Goal: Task Accomplishment & Management: Complete application form

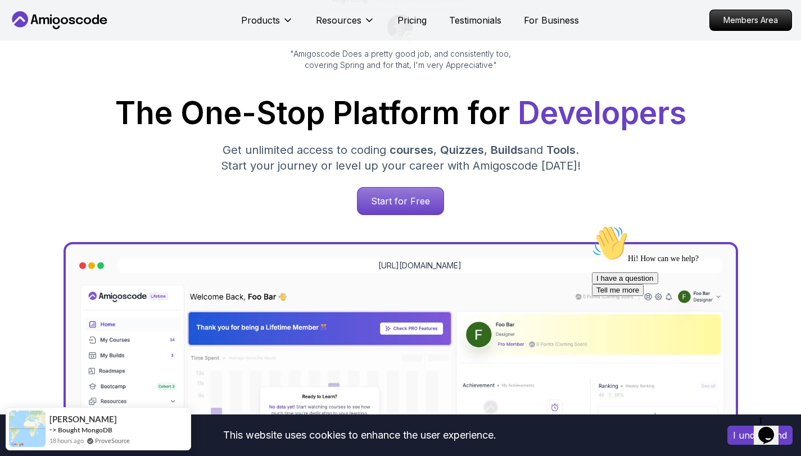
scroll to position [124, 0]
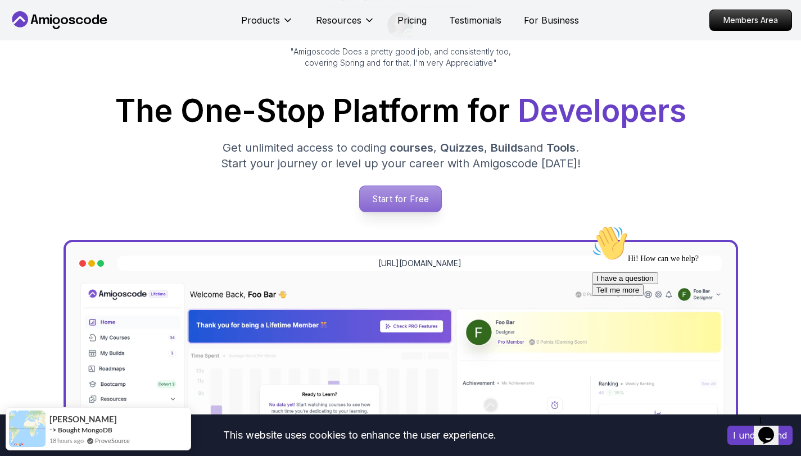
click at [399, 199] on p "Start for Free" at bounding box center [400, 199] width 81 height 26
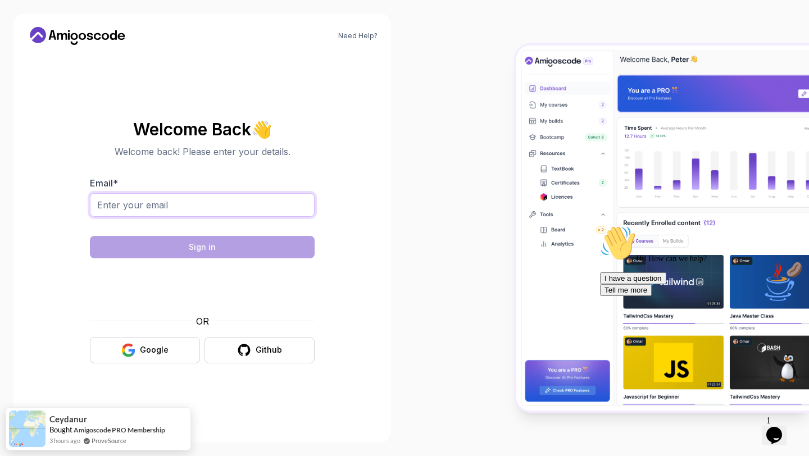
click at [249, 206] on input "Email *" at bounding box center [202, 205] width 225 height 24
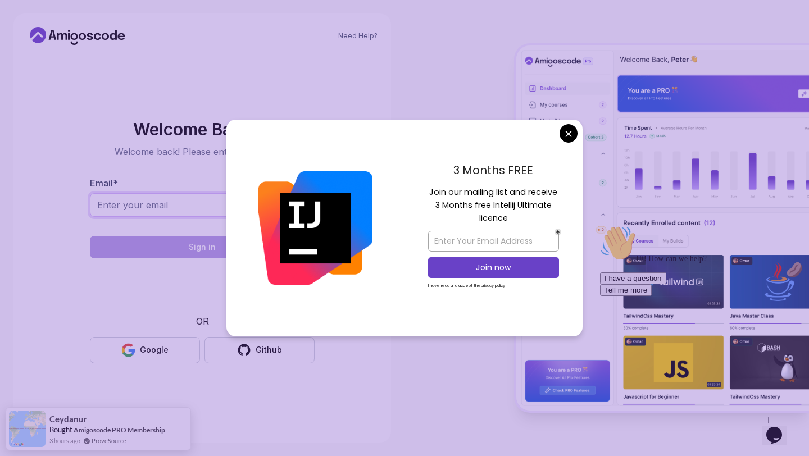
type input "osmondokey@gmail.com"
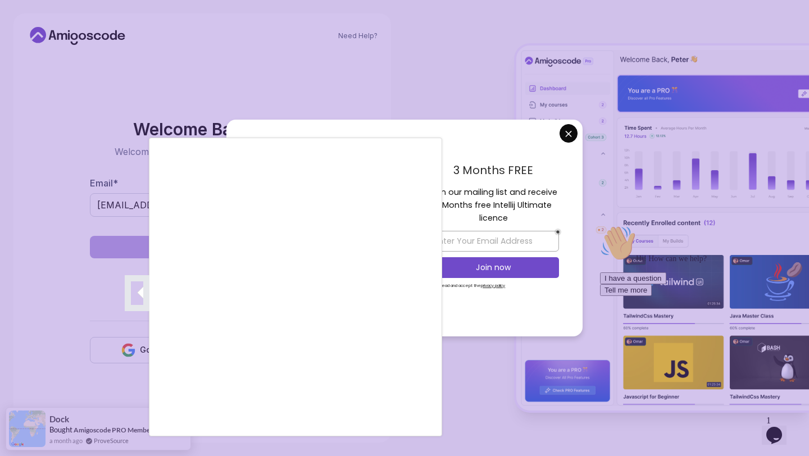
click at [525, 321] on div at bounding box center [404, 228] width 809 height 456
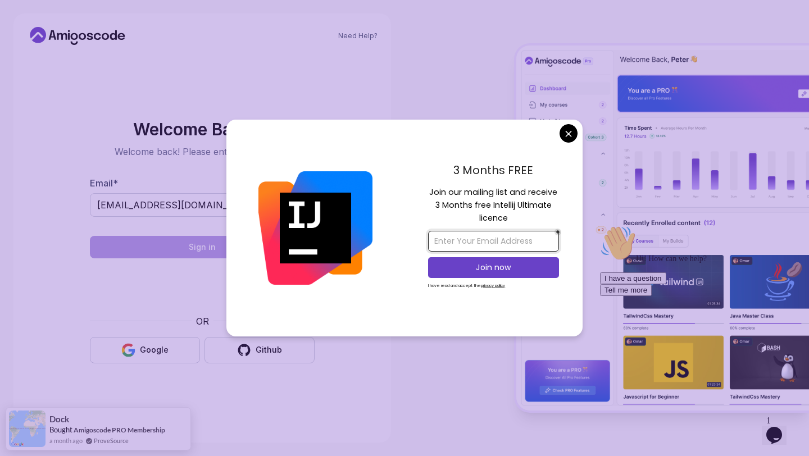
click at [511, 243] on input "email" at bounding box center [493, 241] width 131 height 21
type input "osmondokey@gmail.com"
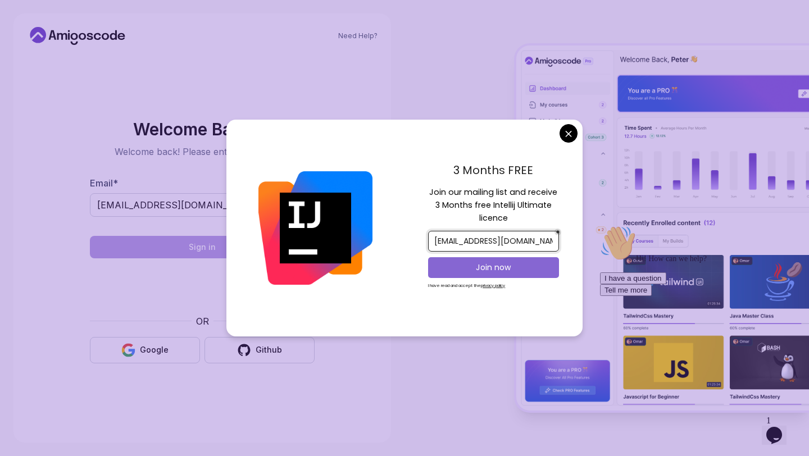
click at [502, 269] on p "Join now" at bounding box center [493, 267] width 106 height 11
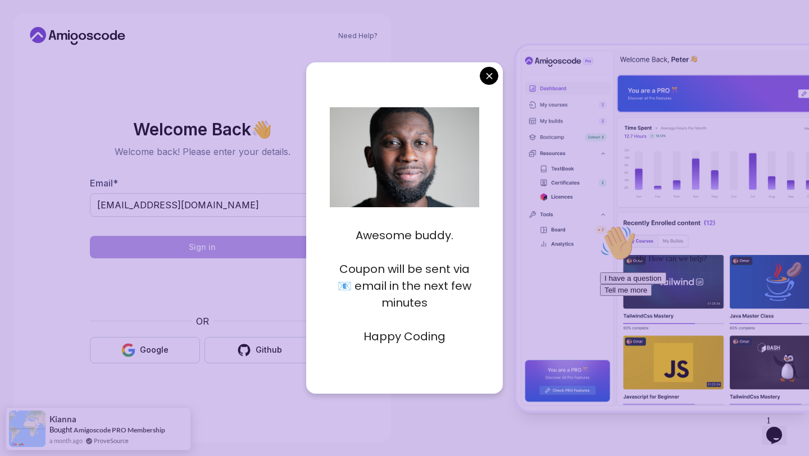
click at [399, 324] on p at bounding box center [405, 319] width 150 height 17
click at [490, 76] on body "Need Help? Welcome Back 👋 Welcome back! Please enter your details. Email * osmo…" at bounding box center [404, 228] width 809 height 456
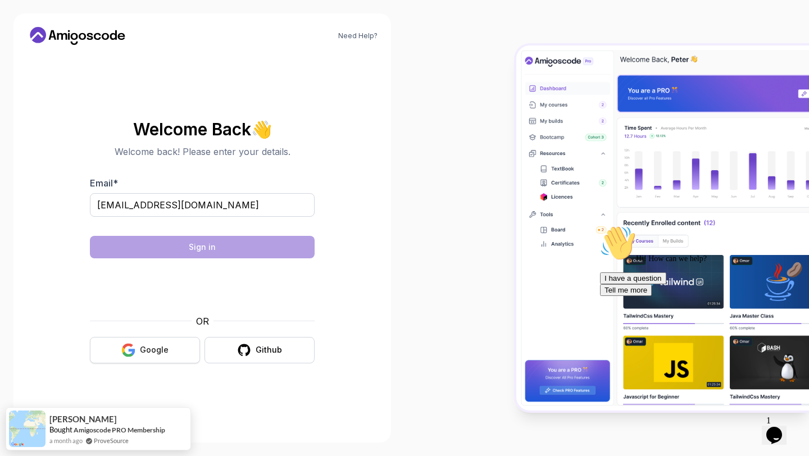
click at [151, 340] on button "Google" at bounding box center [145, 350] width 110 height 26
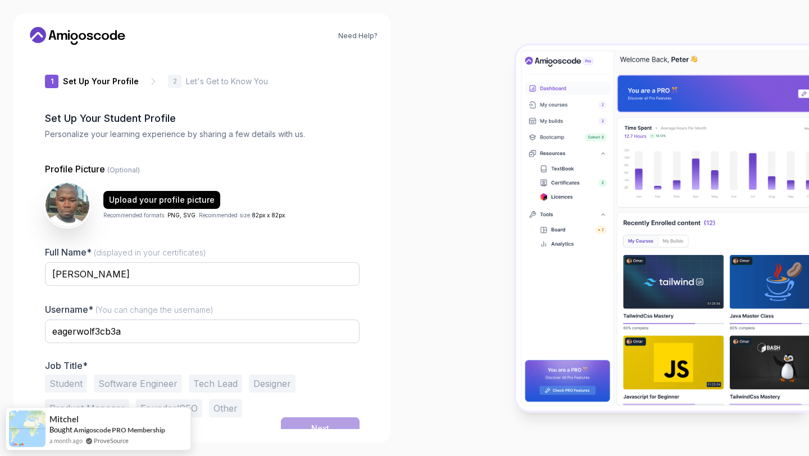
scroll to position [12, 0]
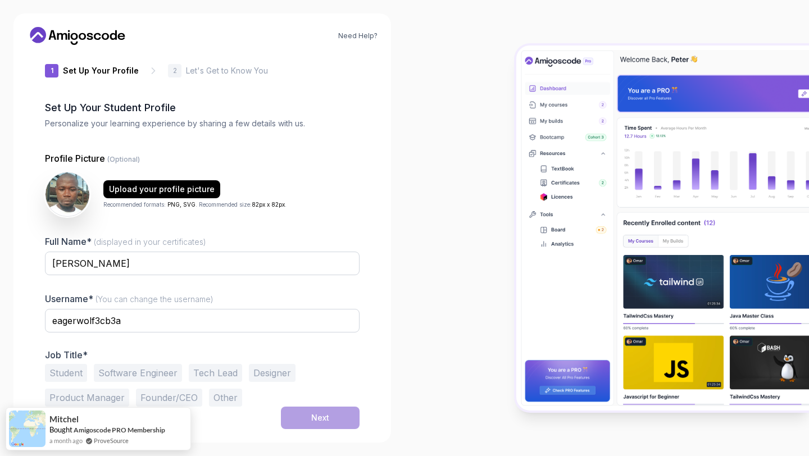
click at [119, 370] on button "Software Engineer" at bounding box center [138, 373] width 88 height 18
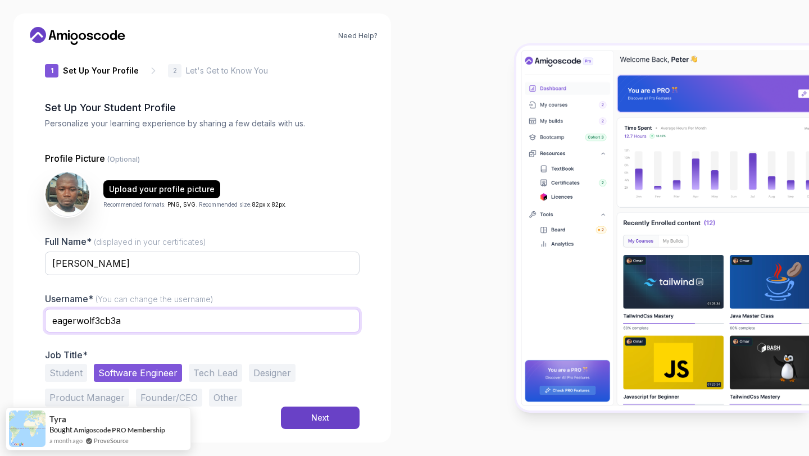
click at [162, 320] on input "eagerwolf3cb3a" at bounding box center [202, 321] width 315 height 24
drag, startPoint x: 156, startPoint y: 318, endPoint x: 28, endPoint y: 325, distance: 127.7
click at [28, 325] on div "1 Set Up Your Profile 1 Set Up Your Profile 2 Let's Get to Know You Set Up Your…" at bounding box center [202, 229] width 351 height 375
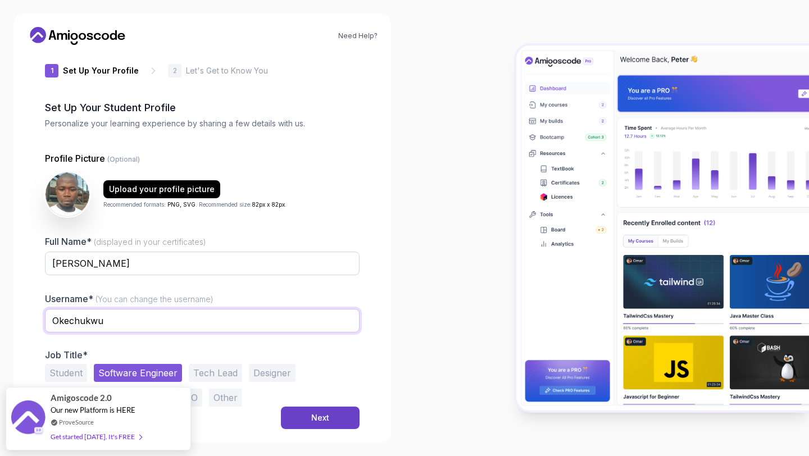
type input "Okechukwu"
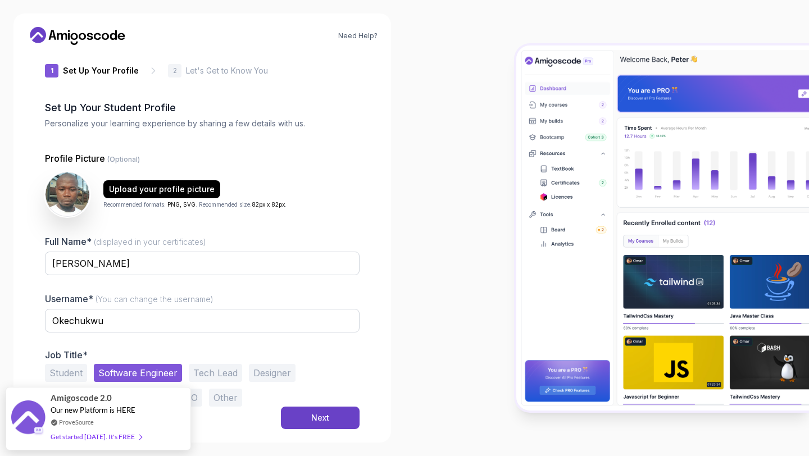
click at [59, 372] on button "Student" at bounding box center [66, 373] width 42 height 18
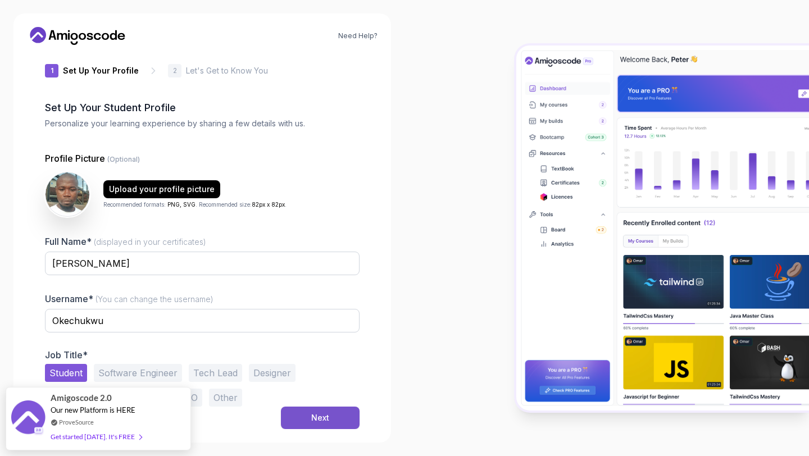
click at [322, 419] on div "Next" at bounding box center [320, 417] width 18 height 11
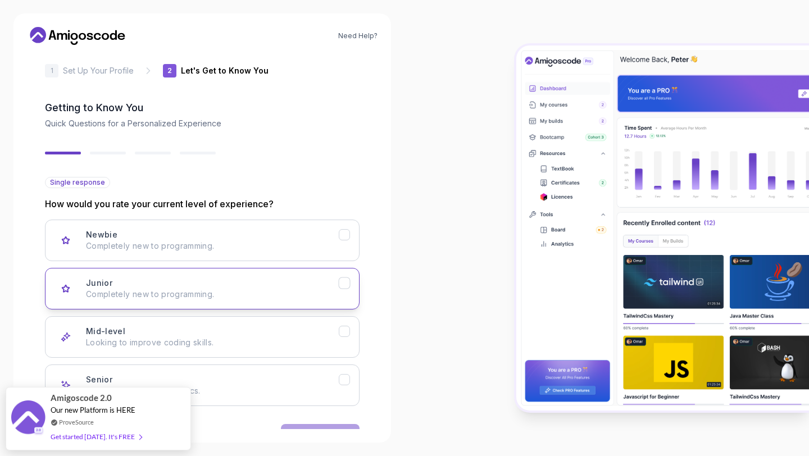
click at [140, 291] on p "Completely new to programming." at bounding box center [212, 294] width 253 height 11
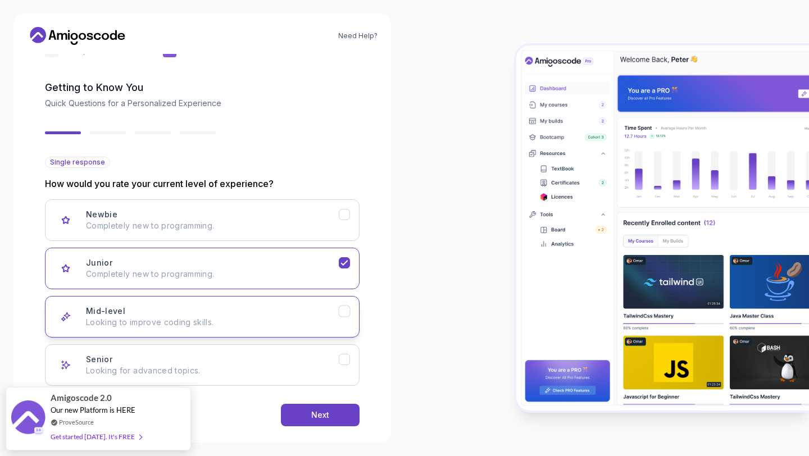
scroll to position [48, 0]
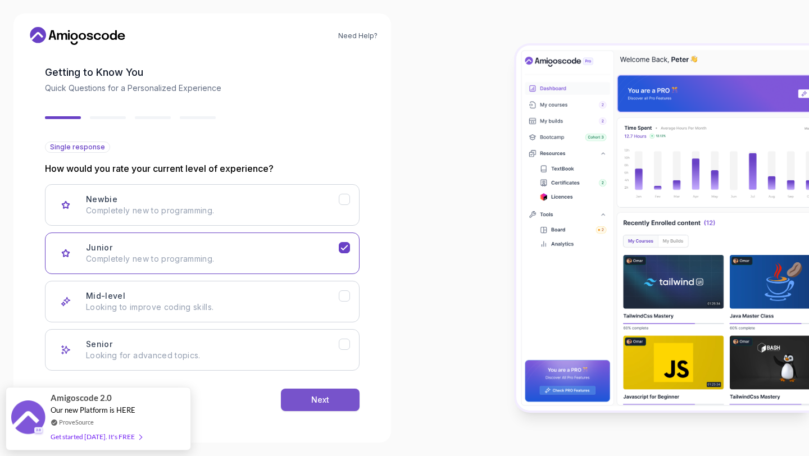
click at [319, 402] on div "Next" at bounding box center [320, 399] width 18 height 11
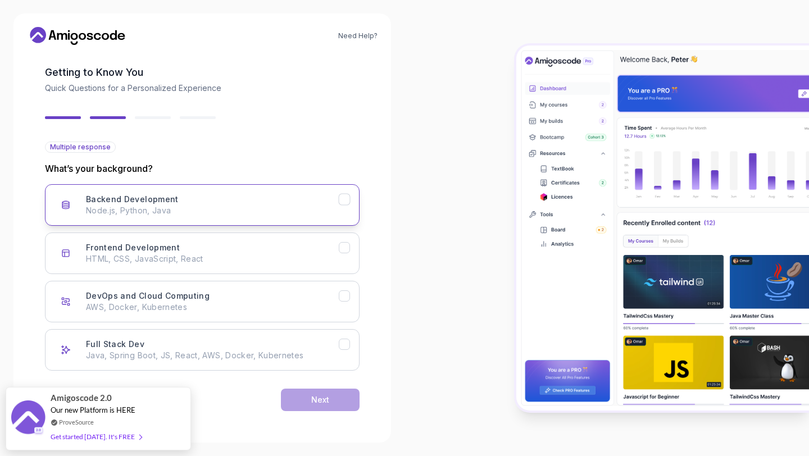
click at [202, 221] on button "Backend Development Node.js, Python, Java" at bounding box center [202, 205] width 315 height 42
click at [324, 401] on div "Next" at bounding box center [320, 399] width 18 height 11
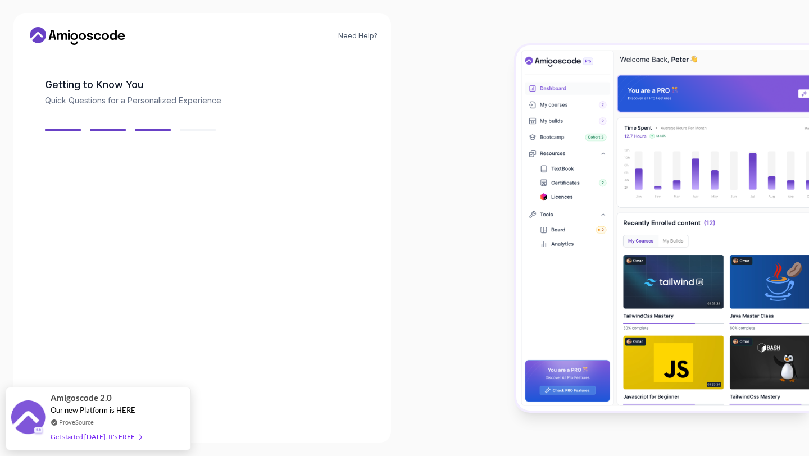
scroll to position [34, 0]
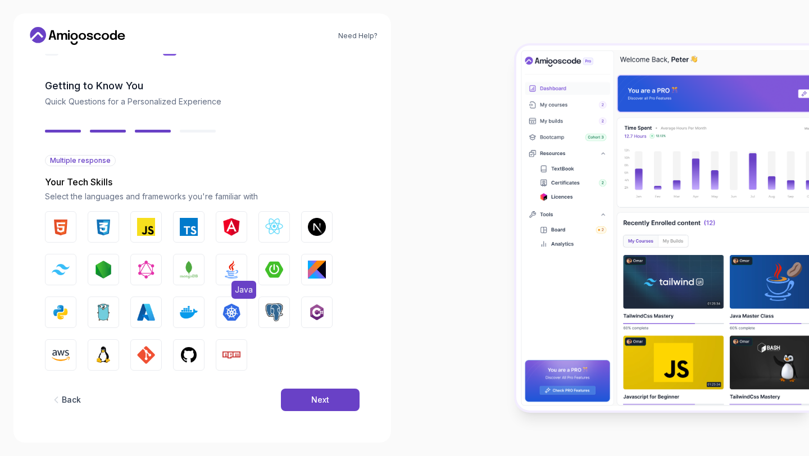
click at [229, 276] on img "button" at bounding box center [231, 270] width 18 height 18
click at [184, 267] on img "button" at bounding box center [189, 270] width 18 height 18
click at [188, 312] on img "button" at bounding box center [189, 312] width 18 height 18
click at [275, 313] on img "button" at bounding box center [274, 312] width 18 height 18
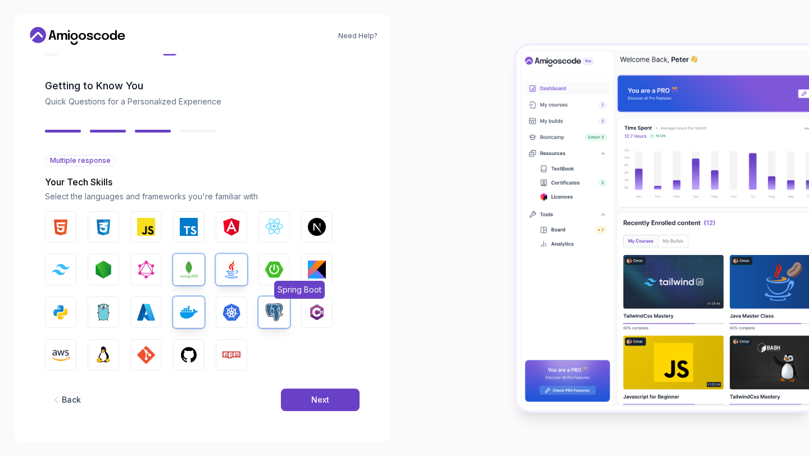
click at [278, 263] on img "button" at bounding box center [274, 270] width 18 height 18
click at [56, 350] on img "button" at bounding box center [61, 355] width 18 height 18
click at [149, 354] on img "button" at bounding box center [146, 355] width 18 height 18
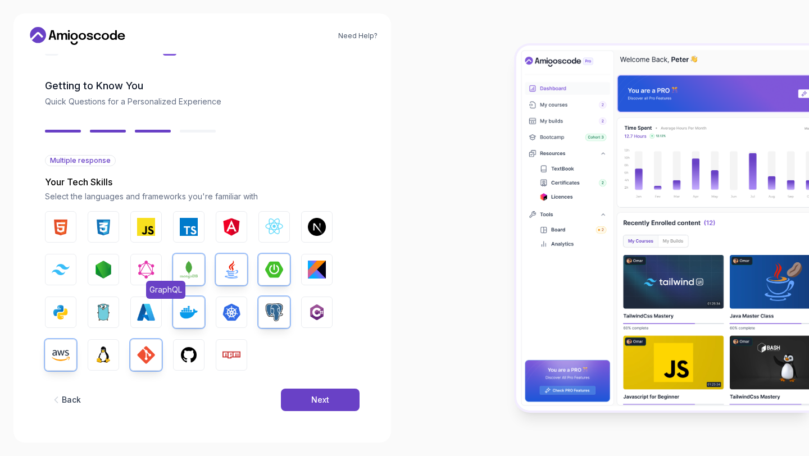
click at [154, 275] on img "button" at bounding box center [146, 270] width 18 height 18
click at [237, 317] on img "button" at bounding box center [231, 312] width 18 height 18
click at [280, 312] on img "button" at bounding box center [274, 312] width 18 height 18
click at [281, 312] on img "button" at bounding box center [274, 312] width 18 height 18
click at [328, 396] on div "Next" at bounding box center [320, 399] width 18 height 11
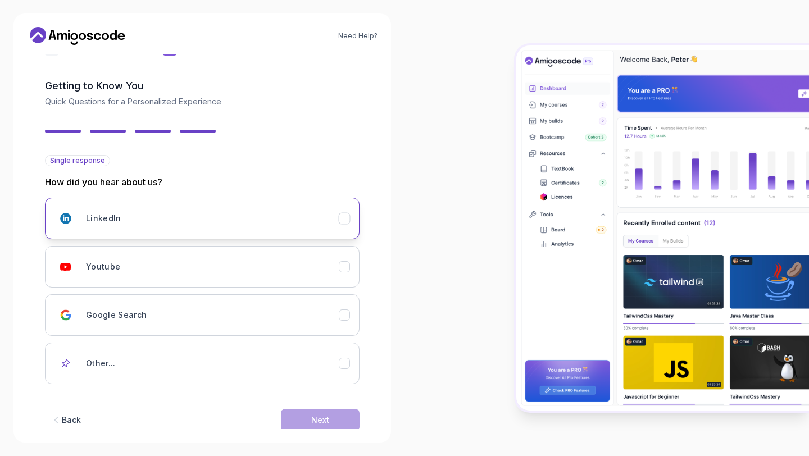
click at [347, 213] on icon "LinkedIn" at bounding box center [344, 218] width 11 height 11
click at [337, 419] on button "Next" at bounding box center [320, 420] width 79 height 22
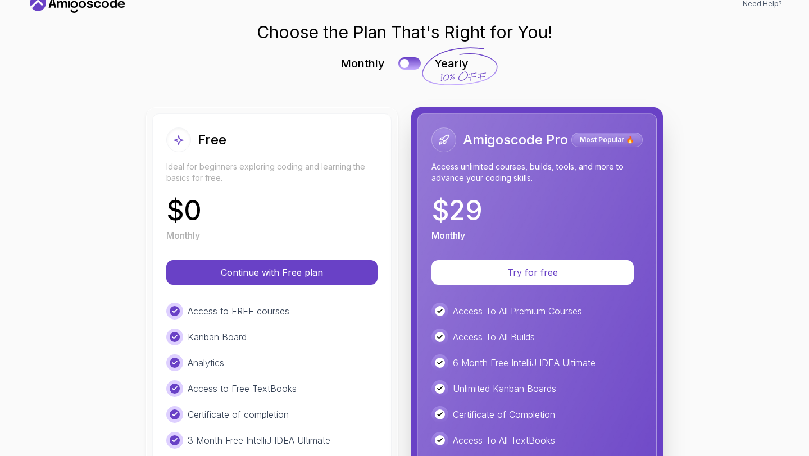
scroll to position [0, 0]
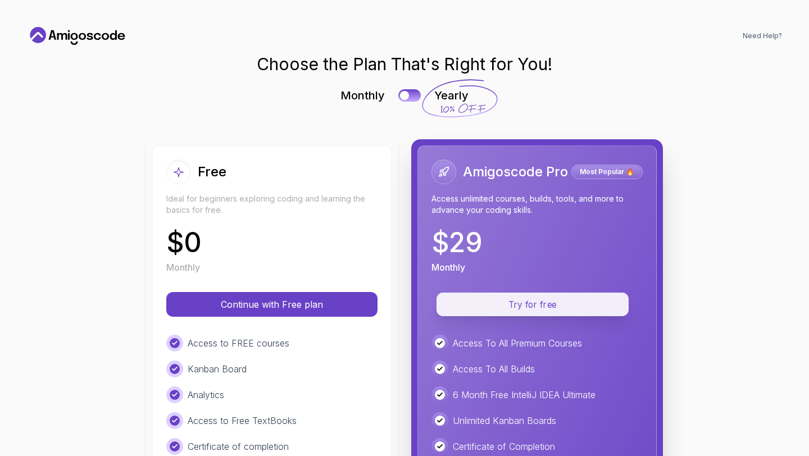
click at [525, 306] on p "Try for free" at bounding box center [532, 304] width 166 height 13
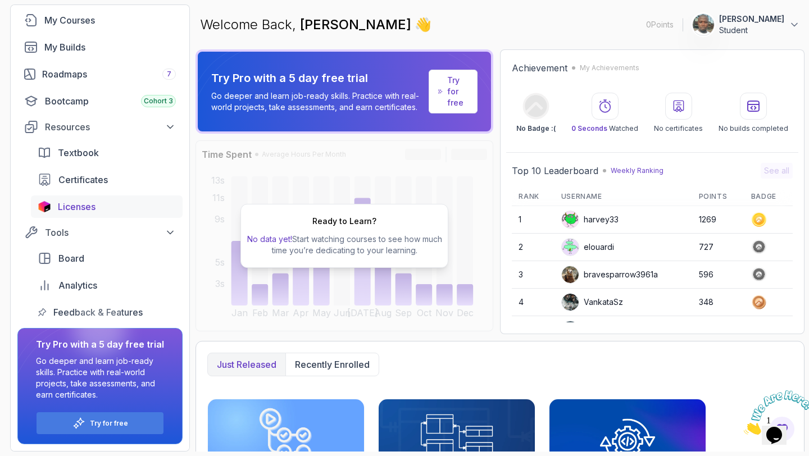
click at [86, 208] on span "Licenses" at bounding box center [77, 206] width 38 height 13
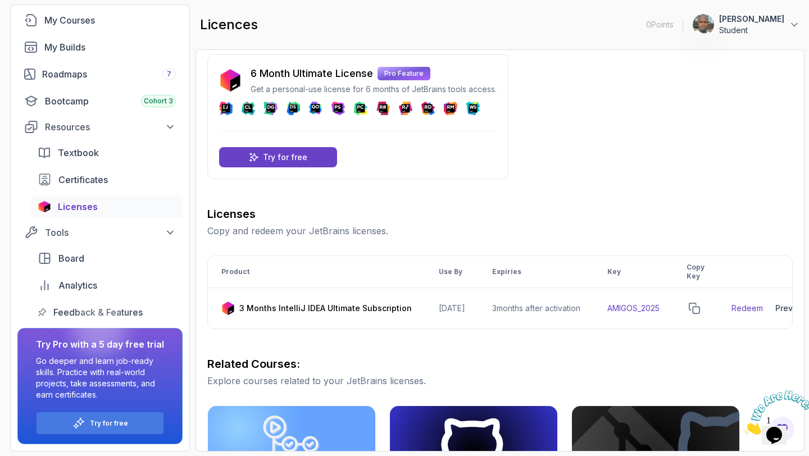
scroll to position [10, 0]
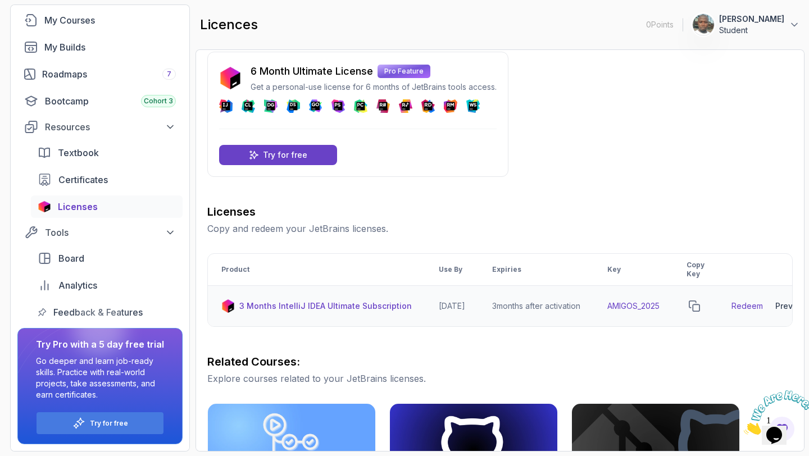
click at [637, 307] on td "AMIGOS_2025" at bounding box center [633, 306] width 79 height 41
click at [699, 305] on icon "copy-button" at bounding box center [694, 306] width 10 height 10
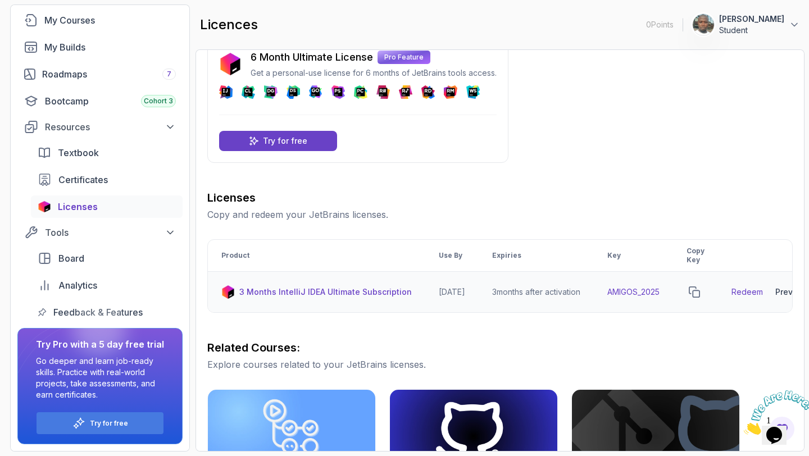
scroll to position [26, 0]
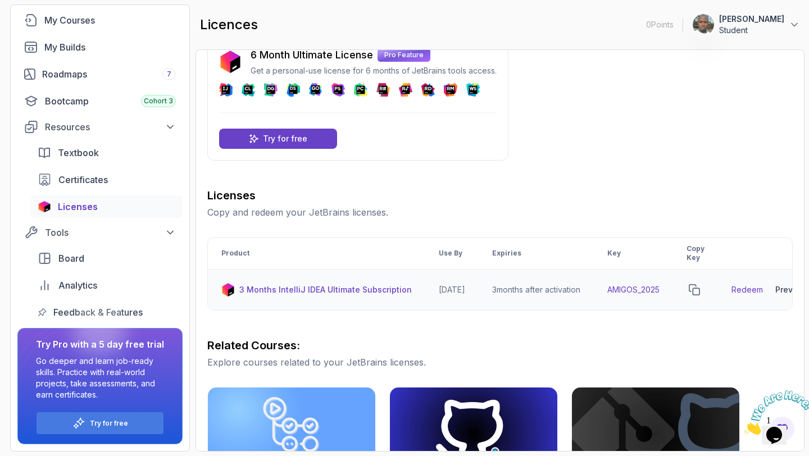
click at [381, 296] on div "3 Months IntelliJ IDEA Ultimate Subscription" at bounding box center [316, 289] width 190 height 13
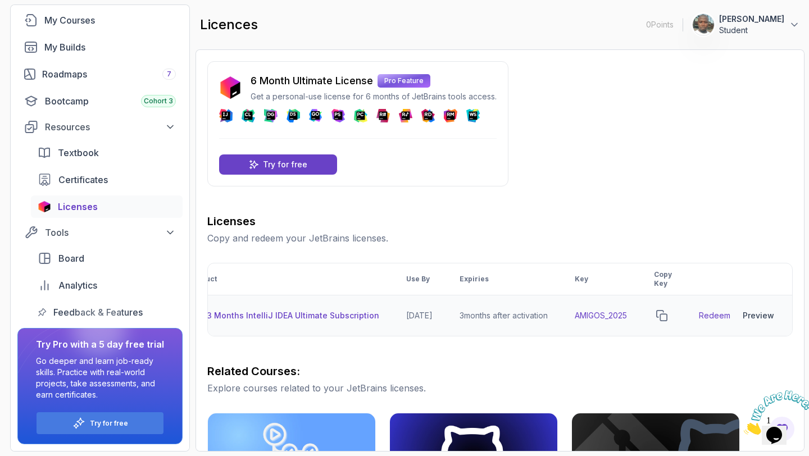
scroll to position [0, 48]
click at [756, 311] on div "Preview" at bounding box center [757, 315] width 31 height 11
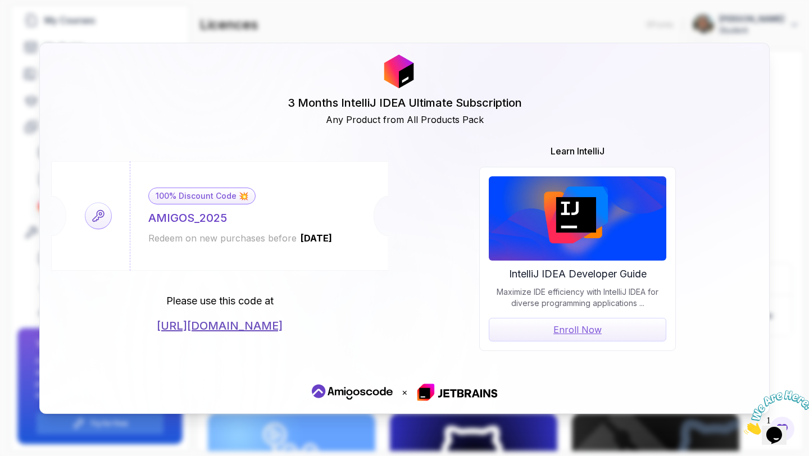
click at [99, 217] on icon at bounding box center [98, 216] width 26 height 26
click at [316, 102] on h1 "3 Months IntelliJ IDEA Ultimate Subscription" at bounding box center [405, 103] width 234 height 16
drag, startPoint x: 452, startPoint y: 121, endPoint x: 406, endPoint y: 112, distance: 46.8
click at [445, 120] on h2 "Any Product from All Products Pack" at bounding box center [405, 119] width 158 height 13
drag, startPoint x: 376, startPoint y: 131, endPoint x: 268, endPoint y: 224, distance: 142.6
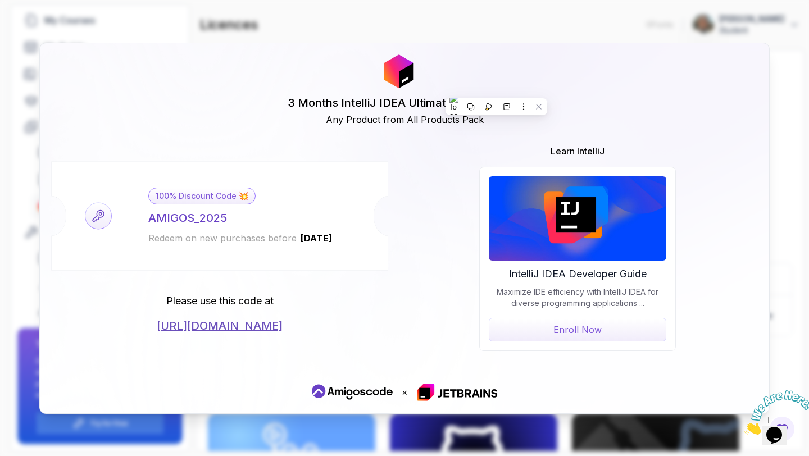
click at [366, 142] on div "3 Months IntelliJ IDEA Ultimate Subscription Any Product from All Products Pack…" at bounding box center [404, 228] width 729 height 370
click at [247, 219] on div "100% Discount Code 💥 AMIGOS_2025 Redeem on new purchases before 2026-06-12" at bounding box center [240, 216] width 221 height 110
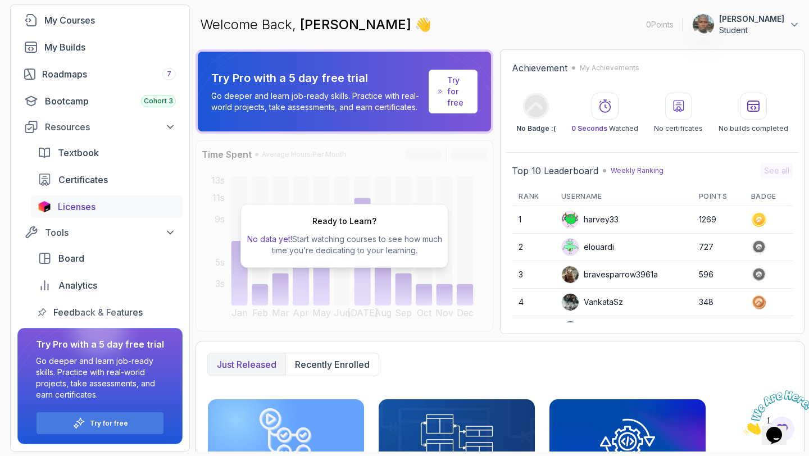
click at [67, 206] on span "Licenses" at bounding box center [77, 206] width 38 height 13
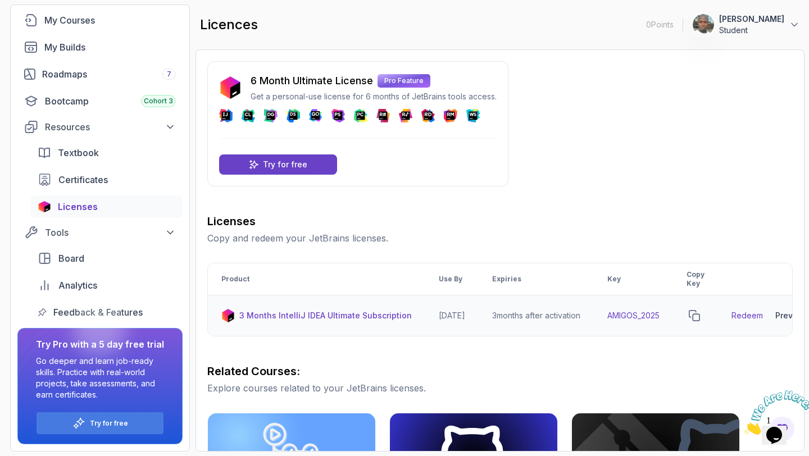
click at [757, 315] on link "Redeem" at bounding box center [746, 315] width 31 height 11
click at [283, 162] on p "Try for free" at bounding box center [285, 164] width 44 height 11
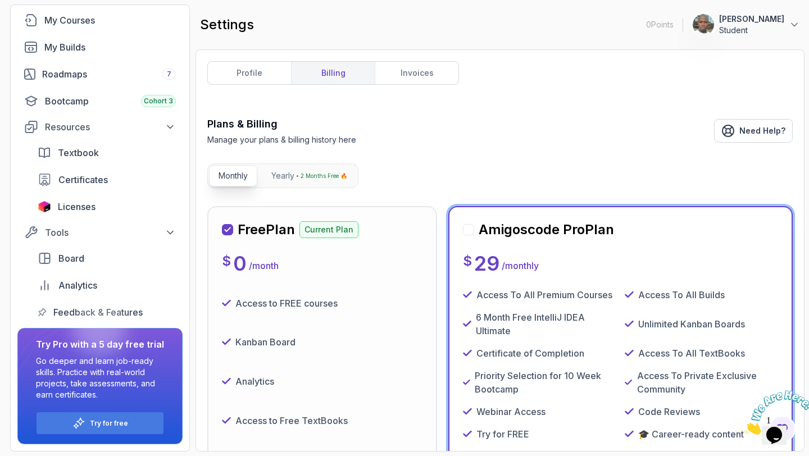
click at [335, 233] on p "Current Plan" at bounding box center [328, 229] width 59 height 17
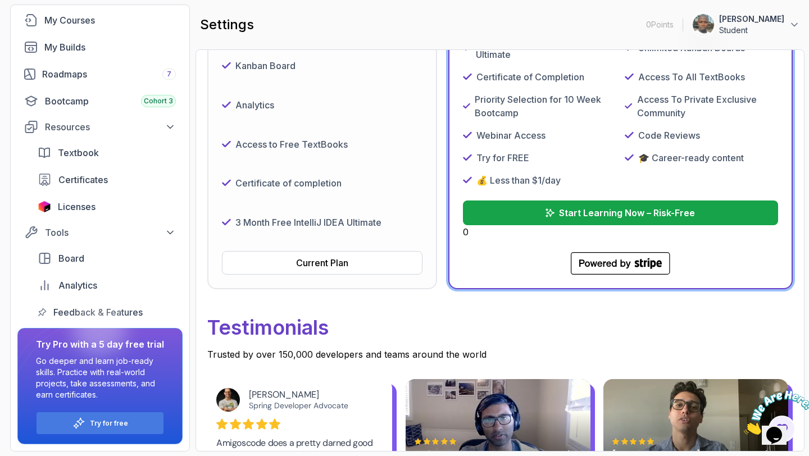
scroll to position [283, 0]
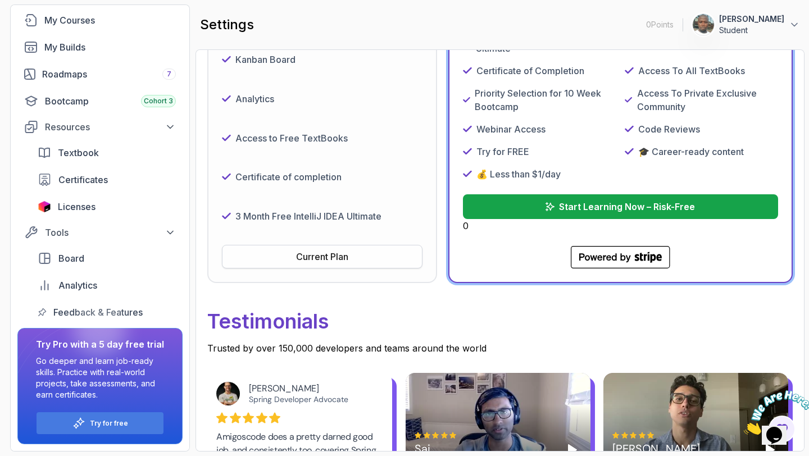
click at [347, 254] on div "Current Plan" at bounding box center [322, 256] width 52 height 13
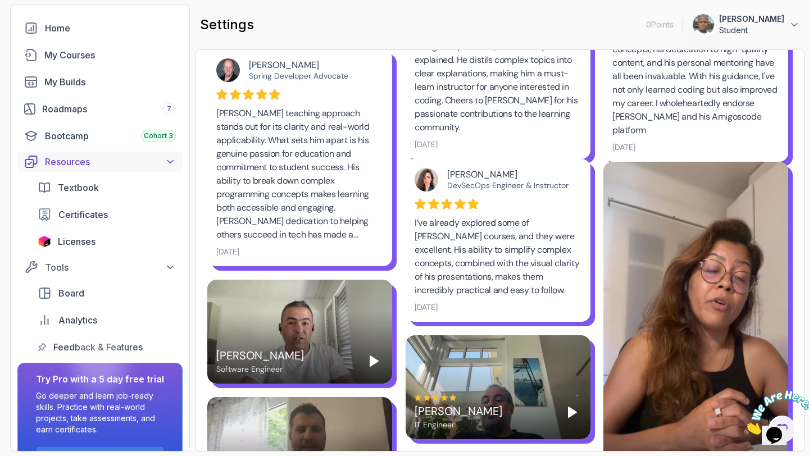
scroll to position [33, 0]
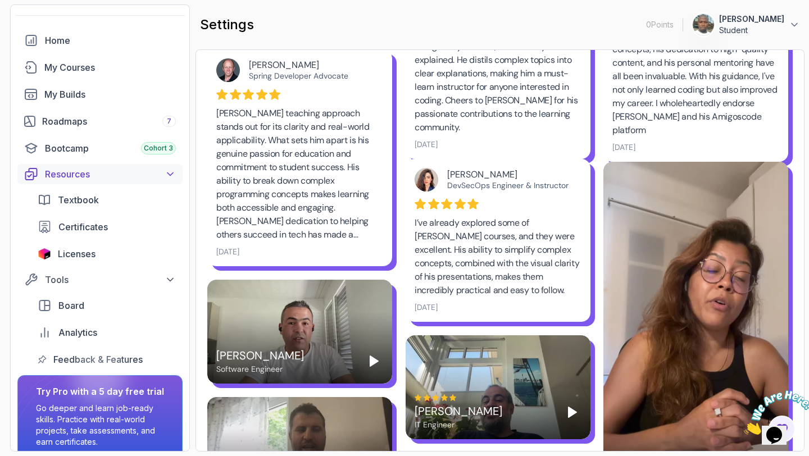
click at [172, 174] on icon at bounding box center [170, 174] width 11 height 11
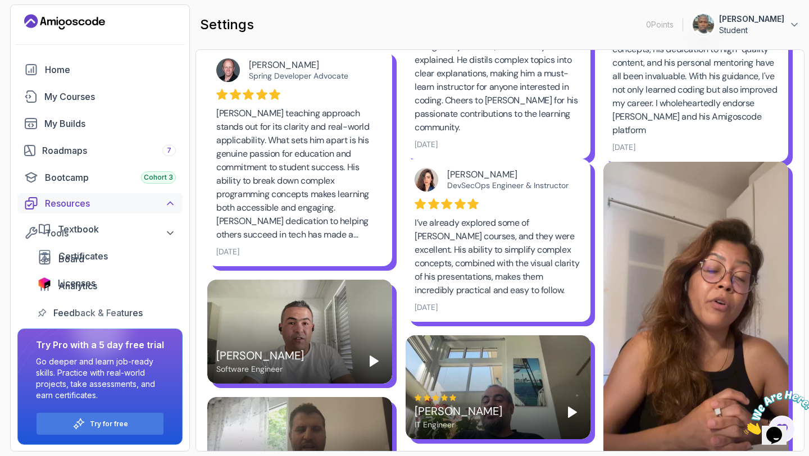
scroll to position [0, 0]
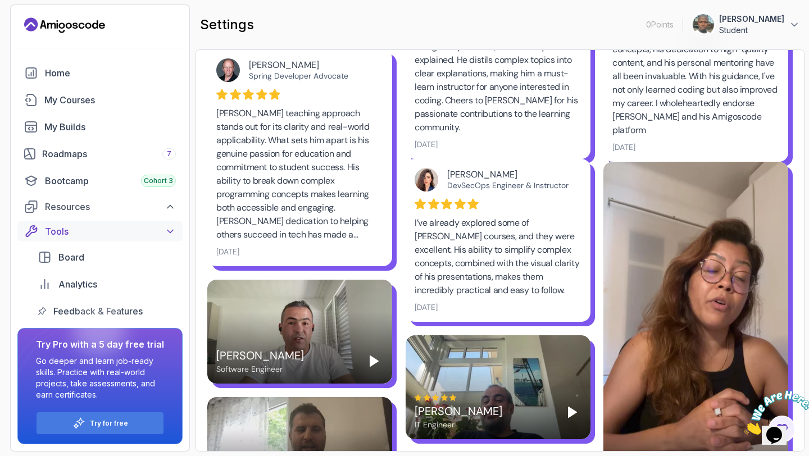
click at [172, 231] on icon at bounding box center [170, 231] width 11 height 11
click at [169, 208] on icon at bounding box center [170, 206] width 11 height 11
click at [173, 313] on icon at bounding box center [170, 312] width 11 height 11
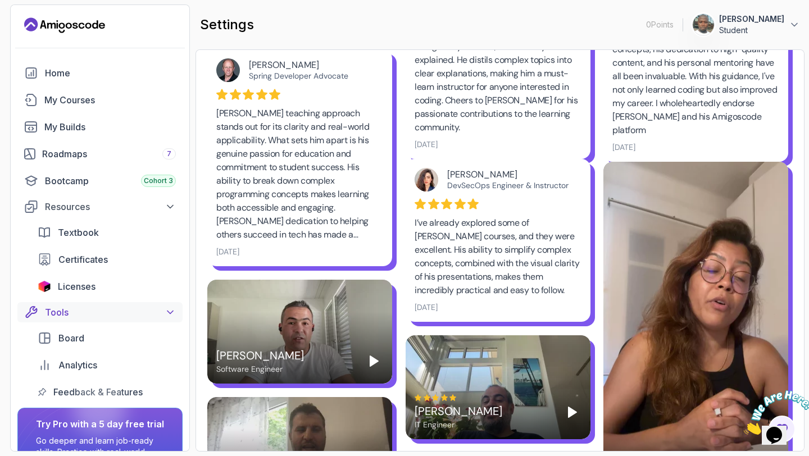
click at [173, 313] on icon at bounding box center [170, 312] width 11 height 11
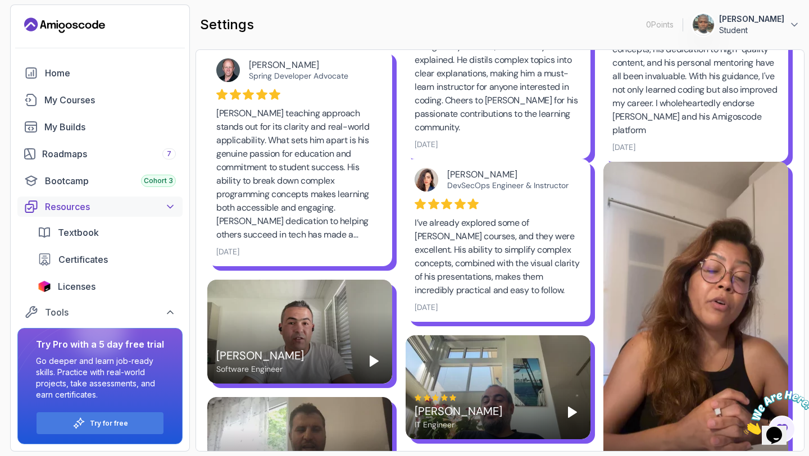
click at [171, 206] on icon at bounding box center [170, 207] width 6 height 3
click at [169, 153] on span "7" at bounding box center [169, 153] width 4 height 9
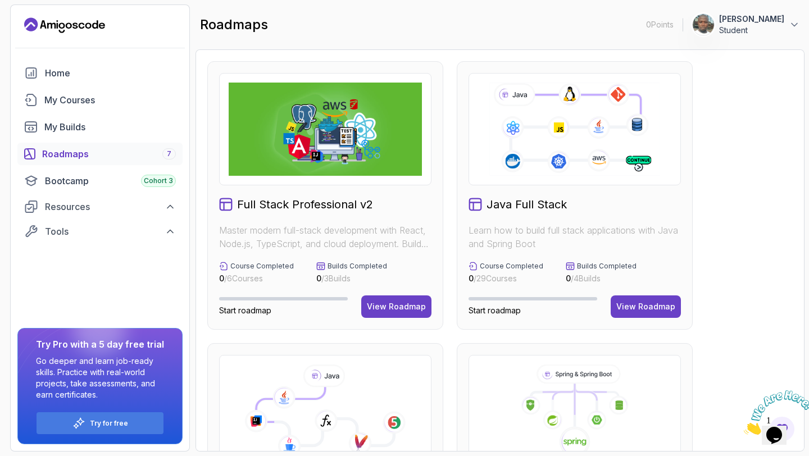
scroll to position [511, 0]
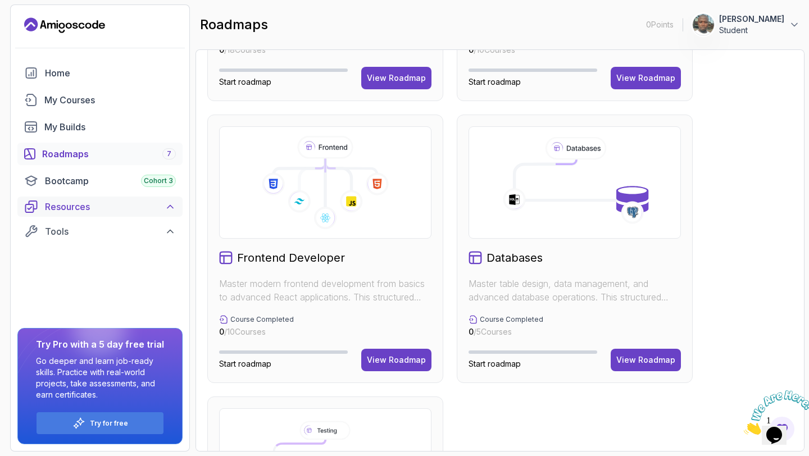
click at [171, 207] on icon at bounding box center [170, 206] width 11 height 11
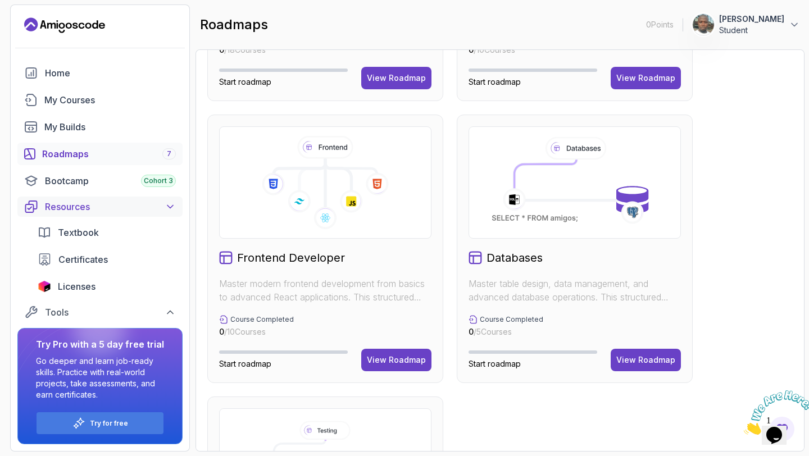
click at [171, 204] on icon at bounding box center [170, 206] width 11 height 11
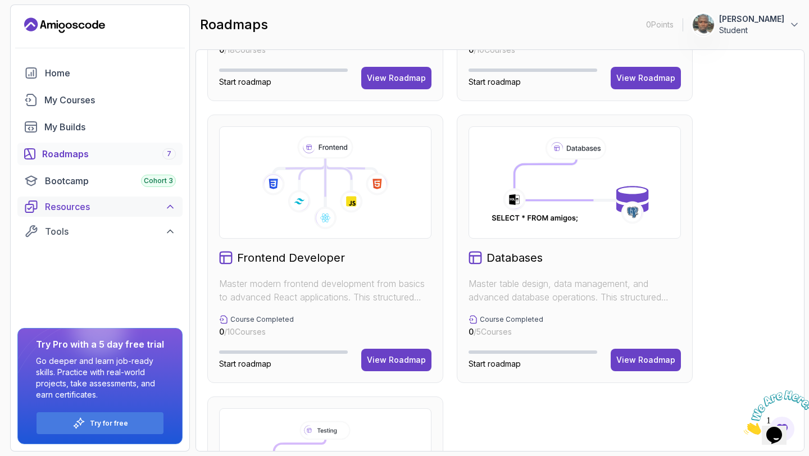
click at [60, 204] on div "Resources" at bounding box center [110, 206] width 131 height 13
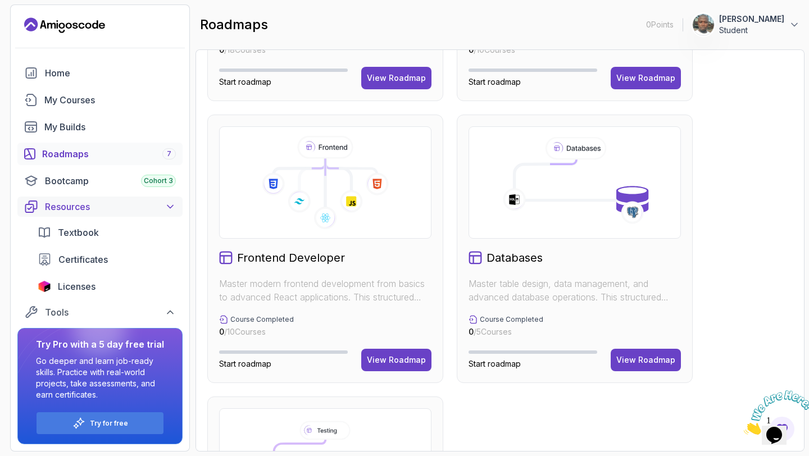
click at [172, 209] on icon at bounding box center [170, 206] width 11 height 11
click at [78, 203] on div "Resources" at bounding box center [110, 206] width 131 height 13
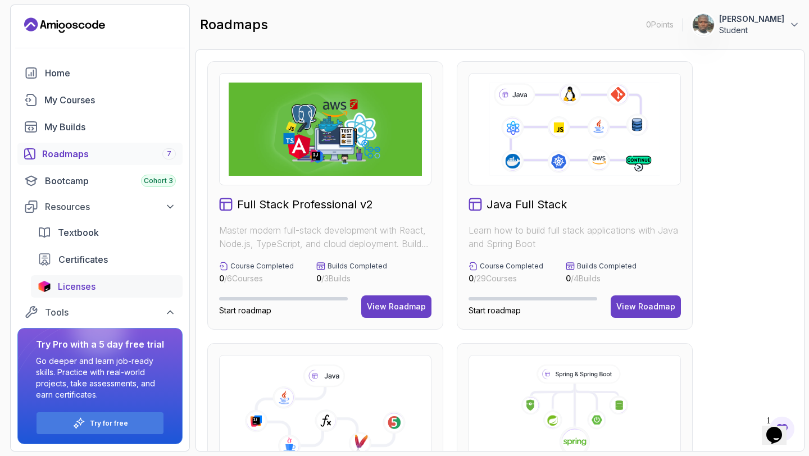
click at [102, 284] on div "Licenses" at bounding box center [117, 286] width 118 height 13
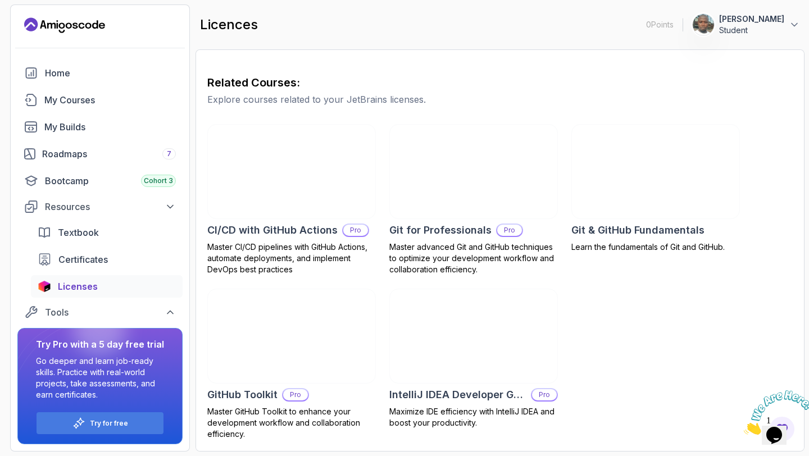
scroll to position [117, 0]
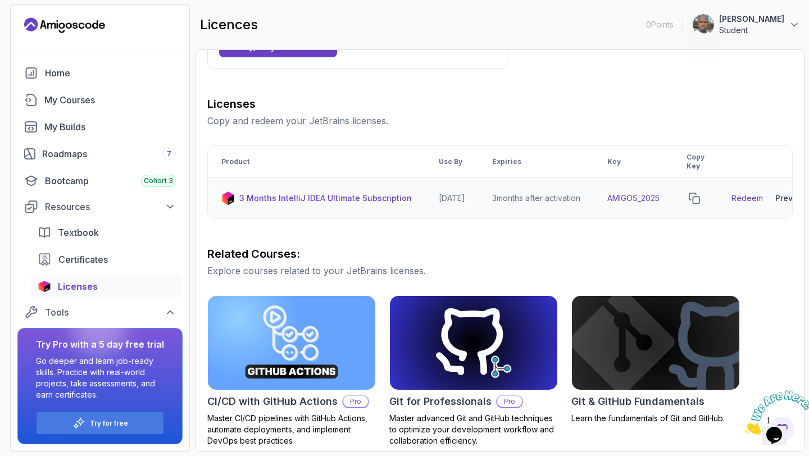
click at [459, 199] on td "[DATE]" at bounding box center [451, 198] width 53 height 41
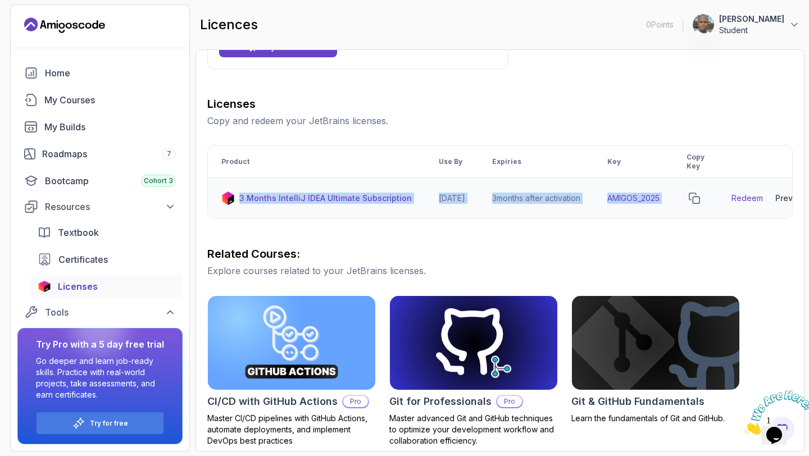
drag, startPoint x: 724, startPoint y: 202, endPoint x: 407, endPoint y: 191, distance: 317.6
click at [407, 191] on tr "3 Months IntelliJ IDEA Ultimate Subscription 2026-06-12 3 months after activati…" at bounding box center [517, 198] width 618 height 41
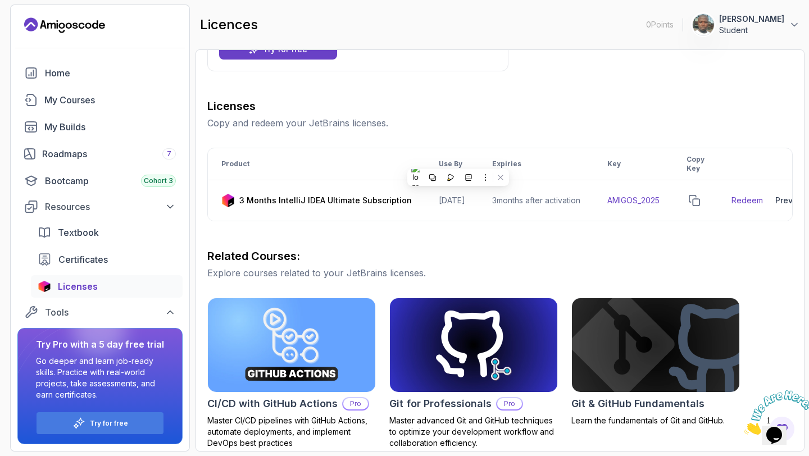
click at [471, 242] on div "Licenses Copy and redeem your JetBrains licenses. Product Use By Expiries Key C…" at bounding box center [499, 355] width 585 height 515
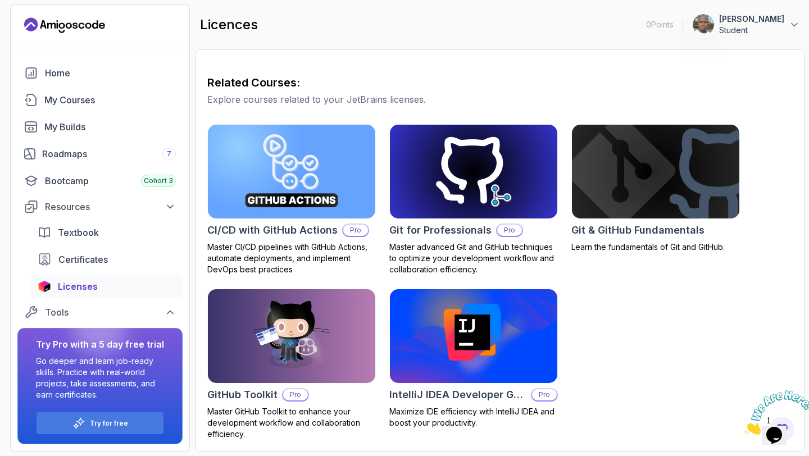
scroll to position [0, 0]
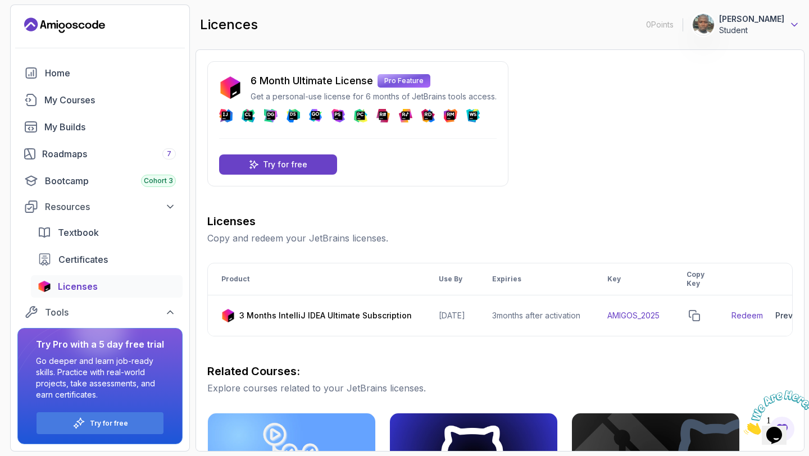
click at [790, 21] on icon at bounding box center [794, 24] width 11 height 11
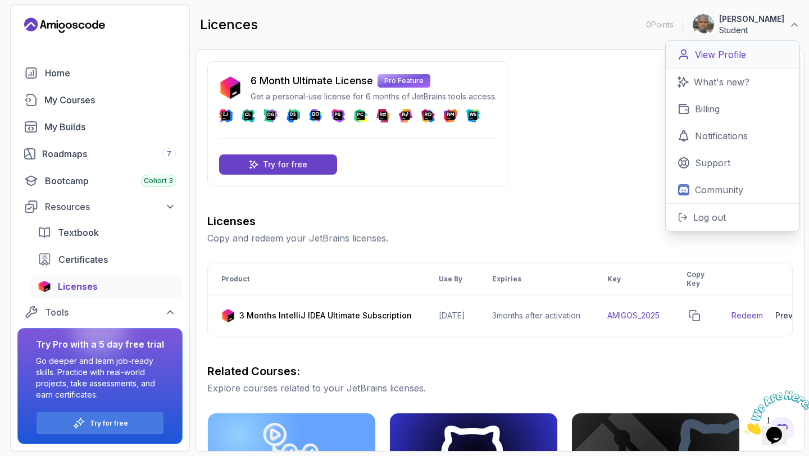
click at [727, 56] on p "View Profile" at bounding box center [720, 54] width 51 height 13
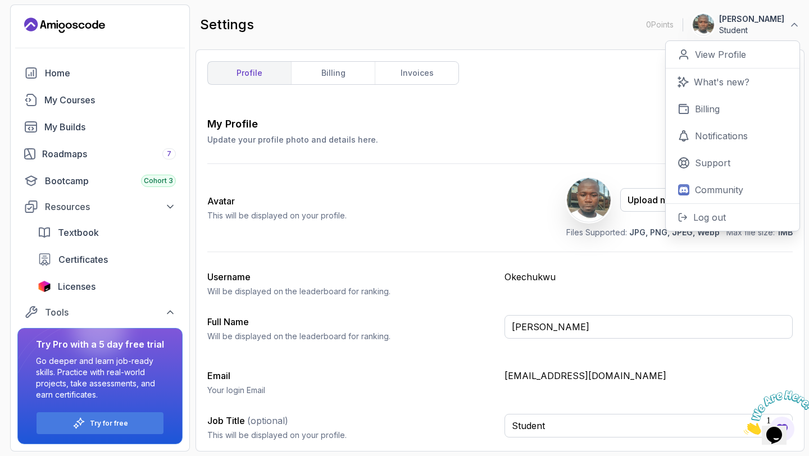
click at [557, 92] on div "profile billing invoices My Profile Update your profile photo and details here.…" at bounding box center [499, 250] width 585 height 379
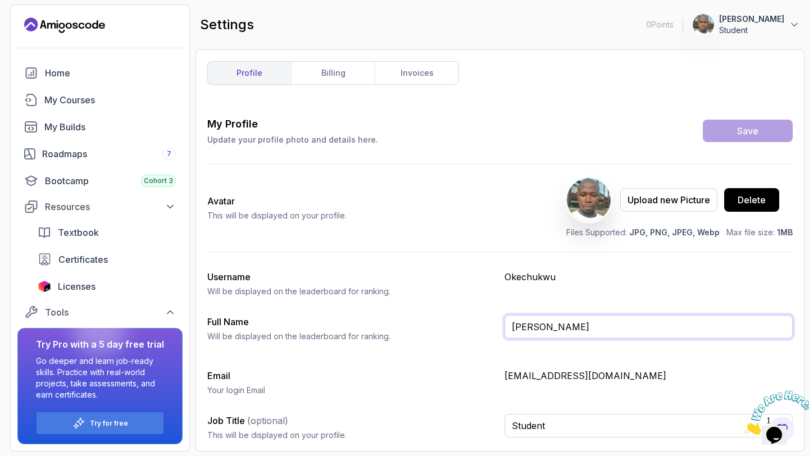
drag, startPoint x: 679, startPoint y: 322, endPoint x: 673, endPoint y: 285, distance: 37.5
click at [673, 285] on div "My Profile Update your profile photo and details here. Save Avatar This will be…" at bounding box center [499, 283] width 585 height 334
click at [696, 430] on input "Student" at bounding box center [648, 426] width 288 height 24
click at [692, 430] on input "Student" at bounding box center [648, 426] width 288 height 24
click at [744, 427] on icon "Close" at bounding box center [744, 432] width 0 height 10
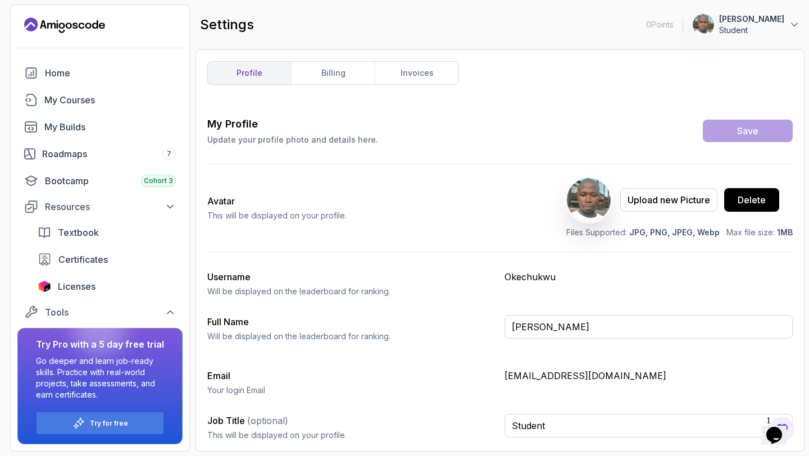
click at [771, 416] on span "1" at bounding box center [768, 421] width 4 height 10
click at [782, 427] on icon "Chat widget" at bounding box center [774, 435] width 16 height 17
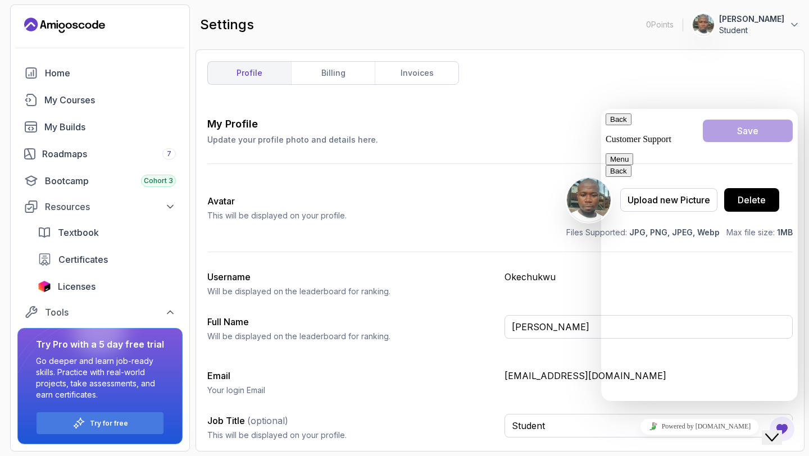
click at [601, 109] on textarea at bounding box center [601, 109] width 0 height 0
click at [542, 121] on div "My Profile Update your profile photo and details here. Save" at bounding box center [499, 130] width 585 height 29
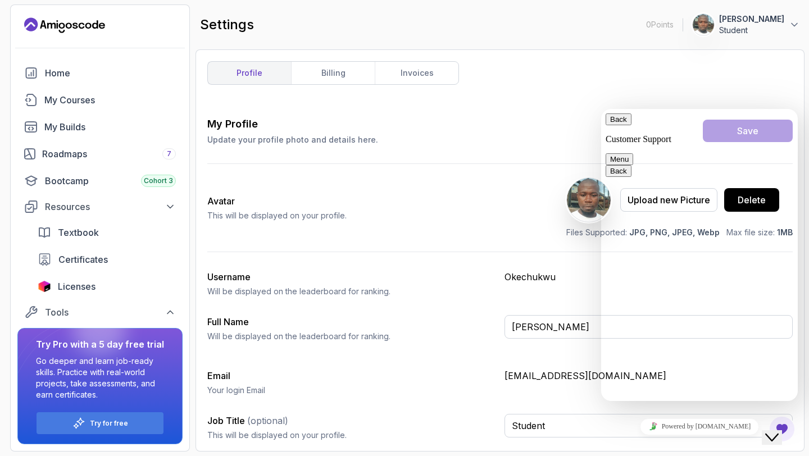
type input "osmondokey@gmail.com"
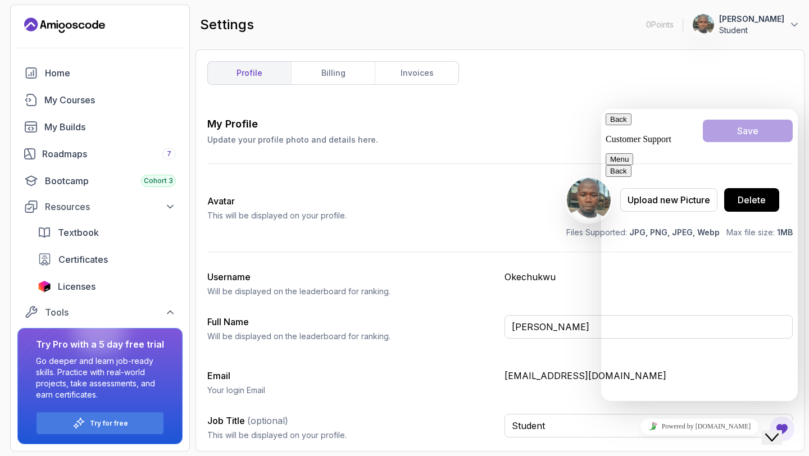
click at [620, 125] on button "Back" at bounding box center [619, 119] width 26 height 12
click at [523, 110] on div "profile billing invoices My Profile Update your profile photo and details here.…" at bounding box center [499, 250] width 585 height 379
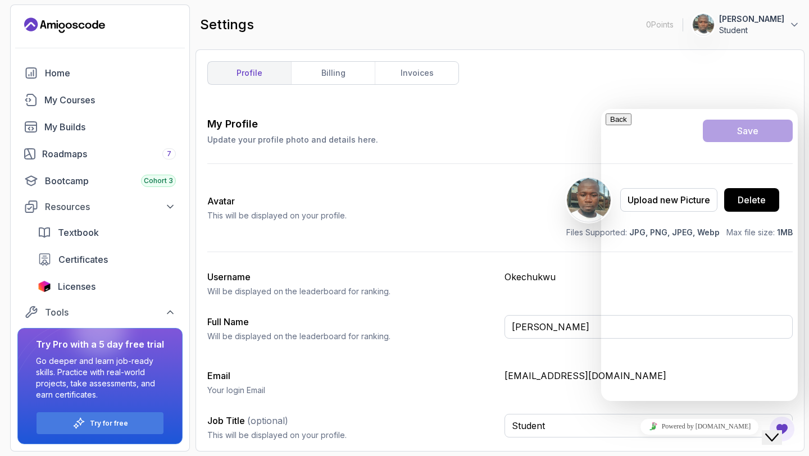
click at [586, 65] on div "profile billing invoices My Profile Update your profile photo and details here.…" at bounding box center [499, 250] width 585 height 379
click at [419, 125] on div "My Profile Update your profile photo and details here. Save" at bounding box center [499, 130] width 585 height 29
click at [336, 71] on link "billing" at bounding box center [333, 73] width 84 height 22
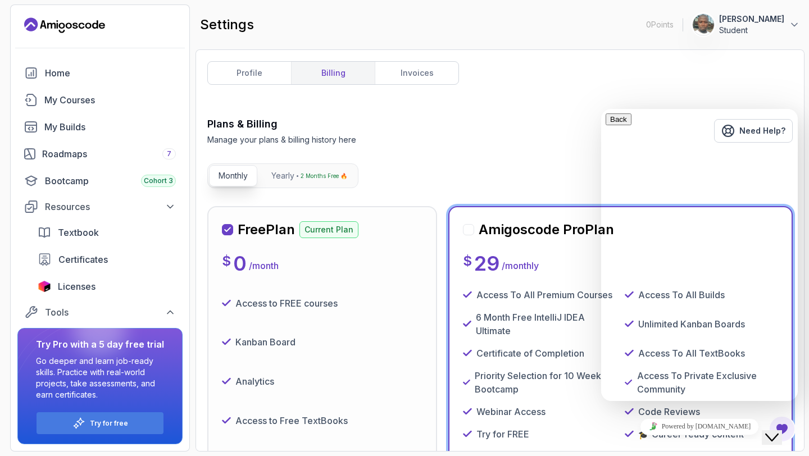
click at [776, 431] on icon "Close Chat This icon closes the chat window." at bounding box center [771, 437] width 13 height 13
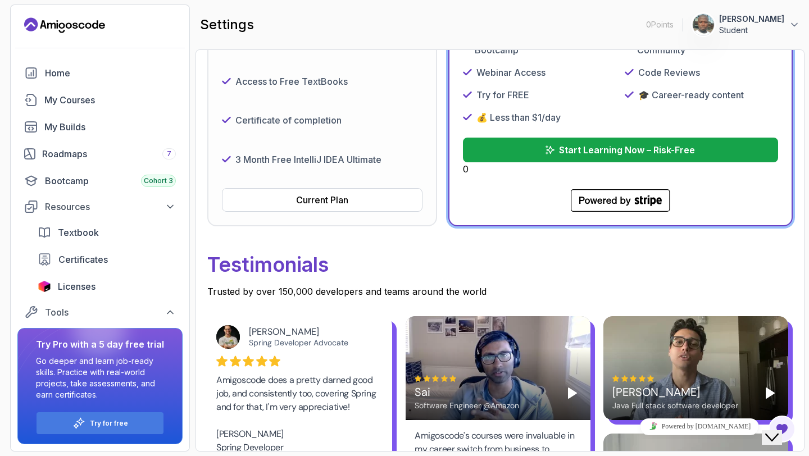
scroll to position [128, 0]
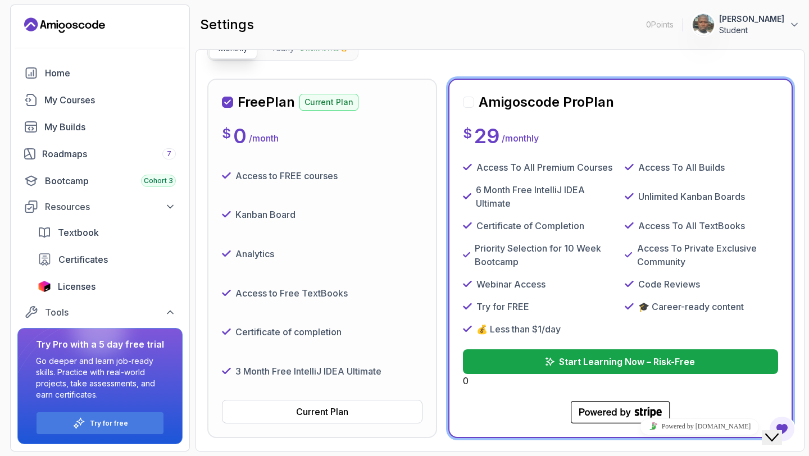
click at [472, 103] on div at bounding box center [468, 102] width 11 height 11
click at [567, 361] on p "Start Learning Now – Risk-Free" at bounding box center [626, 361] width 137 height 13
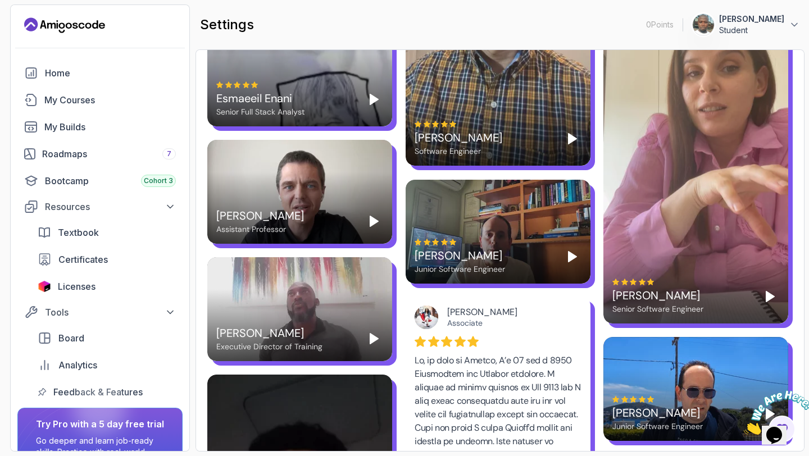
scroll to position [1844, 0]
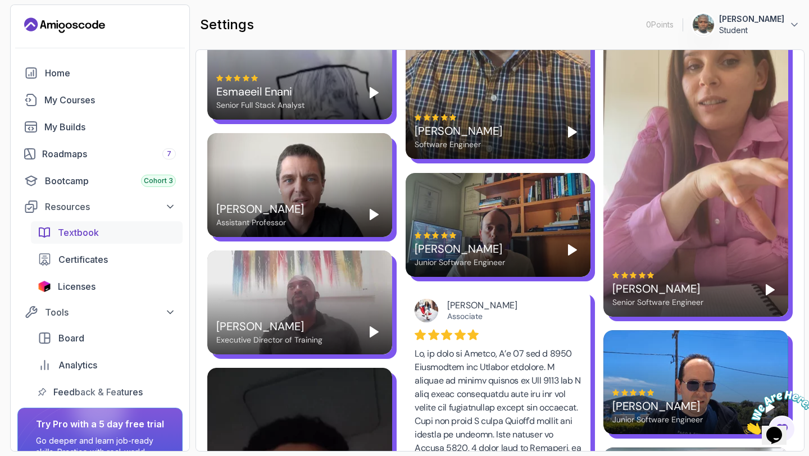
click at [90, 236] on span "Textbook" at bounding box center [78, 232] width 41 height 13
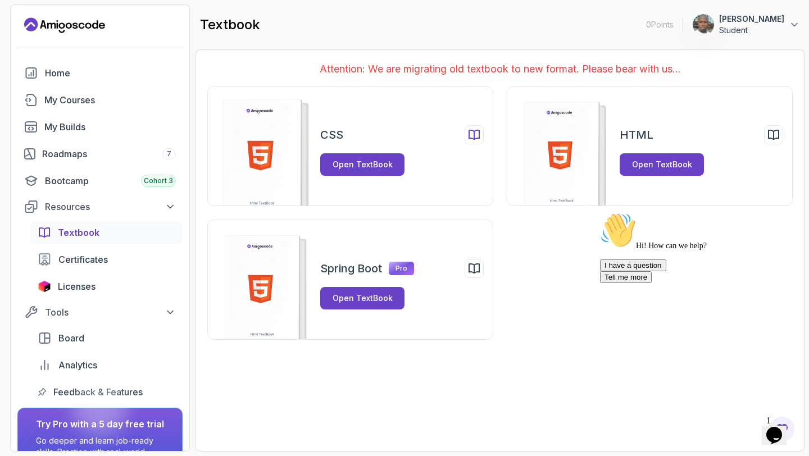
click at [402, 111] on div "CSS Open TextBook" at bounding box center [350, 146] width 286 height 120
click at [106, 286] on div "Licenses" at bounding box center [117, 286] width 118 height 13
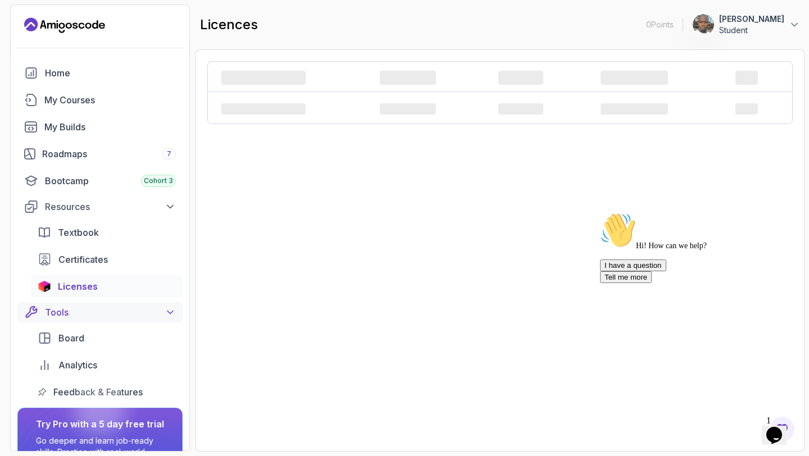
click at [163, 313] on div "Tools" at bounding box center [110, 312] width 131 height 13
